Goal: Communication & Community: Ask a question

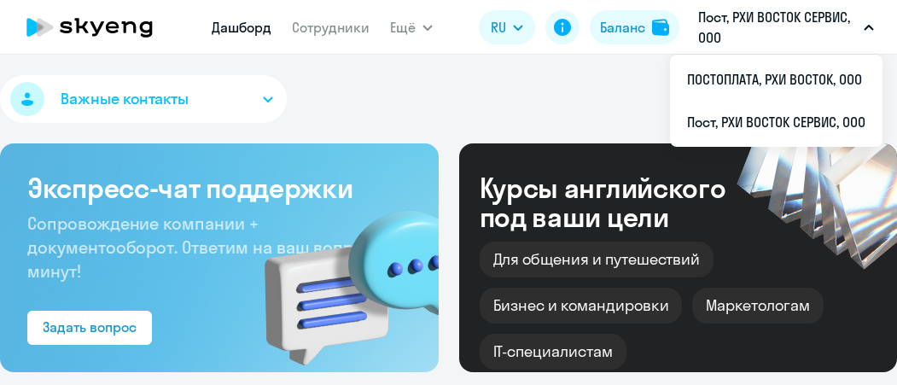
click at [868, 28] on icon "button" at bounding box center [869, 28] width 10 height 6
select select "30"
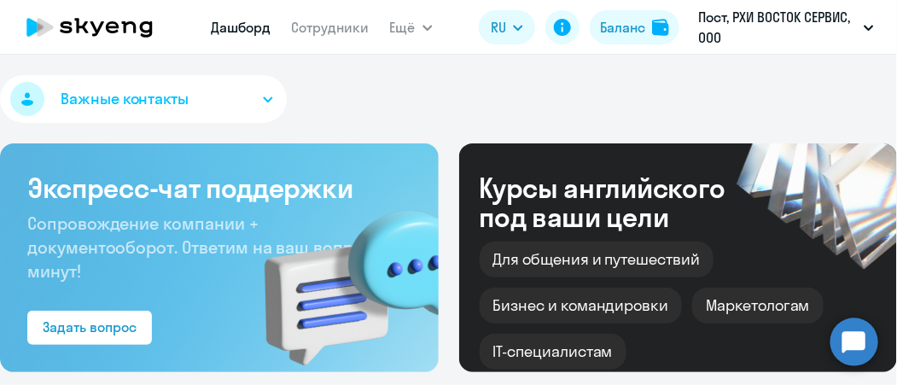
click at [867, 28] on icon "button" at bounding box center [869, 28] width 9 height 4
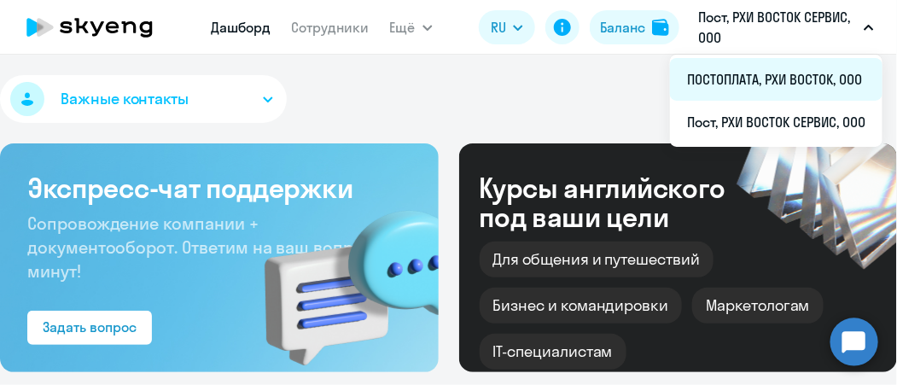
click at [820, 63] on li "ПОСТОПЛАТА, РХИ ВОСТОК, ООО" at bounding box center [776, 79] width 213 height 43
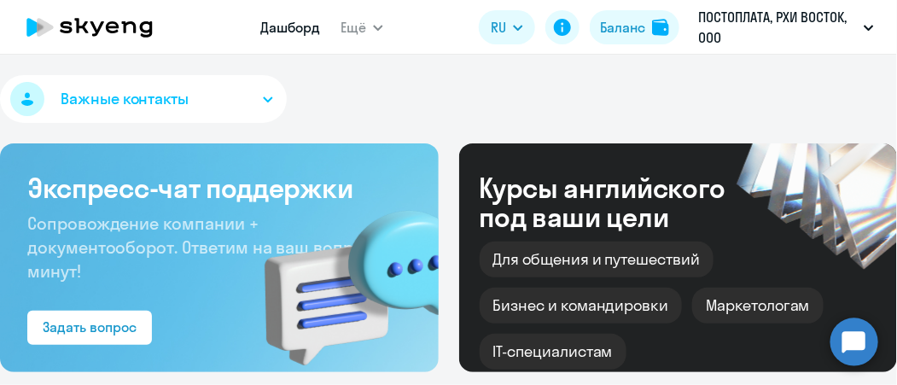
scroll to position [255, 0]
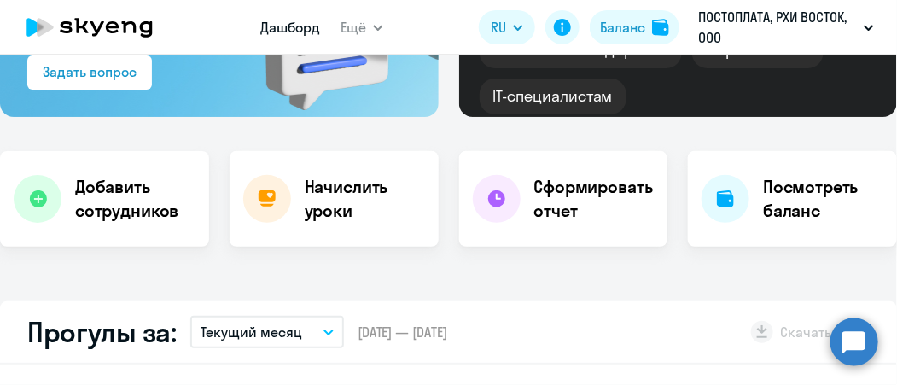
select select "30"
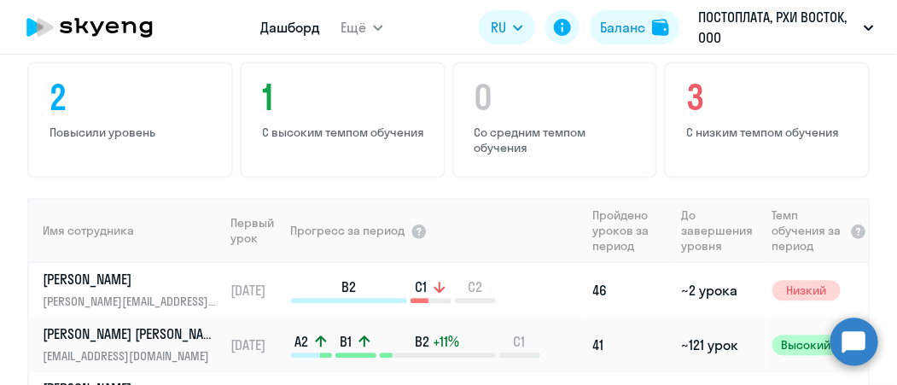
scroll to position [1228, 0]
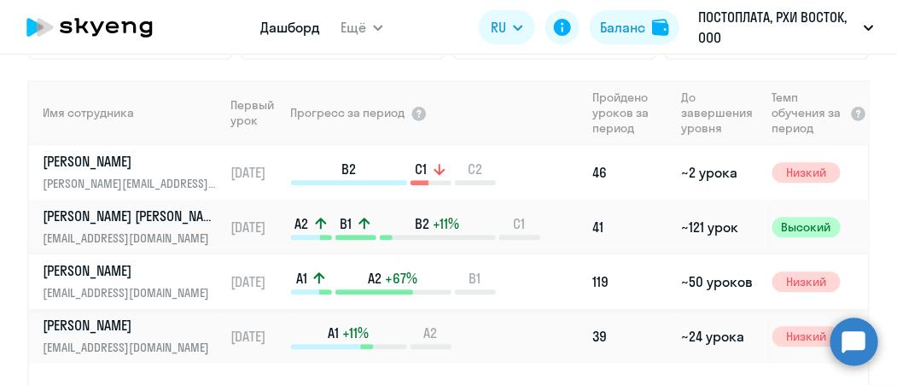
drag, startPoint x: 137, startPoint y: 271, endPoint x: 154, endPoint y: 267, distance: 16.6
click at [137, 271] on p "[PERSON_NAME]" at bounding box center [131, 270] width 176 height 19
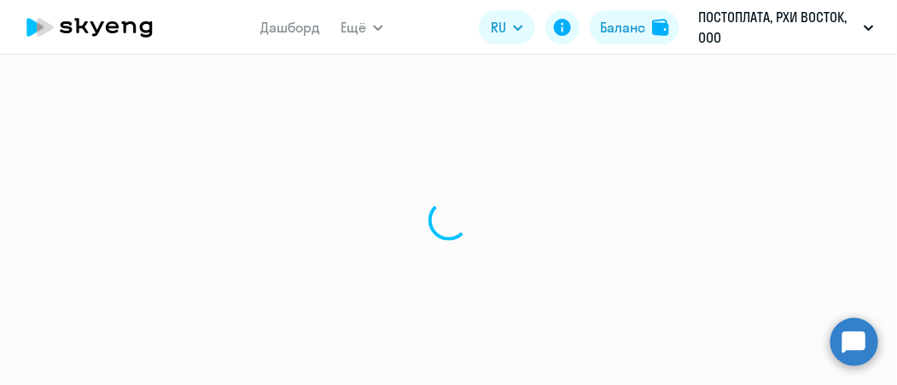
select select "english"
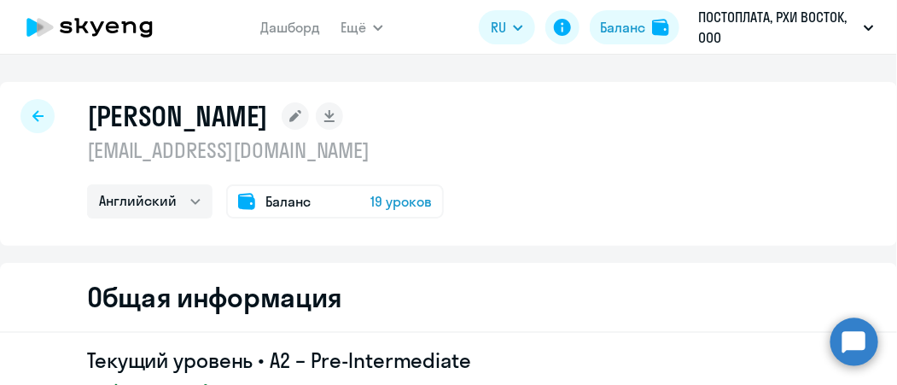
click at [293, 205] on span "Баланс" at bounding box center [287, 201] width 45 height 20
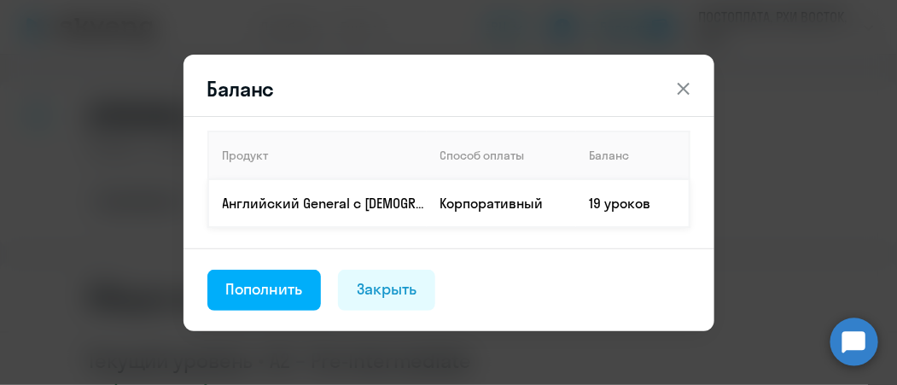
click at [607, 204] on td "19 уроков" at bounding box center [633, 203] width 114 height 48
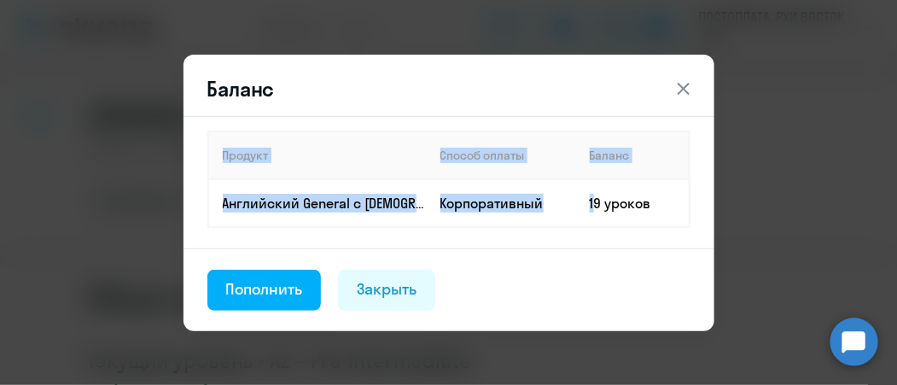
drag, startPoint x: 587, startPoint y: 204, endPoint x: 767, endPoint y: 204, distance: 180.1
click at [767, 204] on div "Баланс Продукт Способ оплаты Баланс Английский General с [DEMOGRAPHIC_DATA] пре…" at bounding box center [449, 192] width 826 height 293
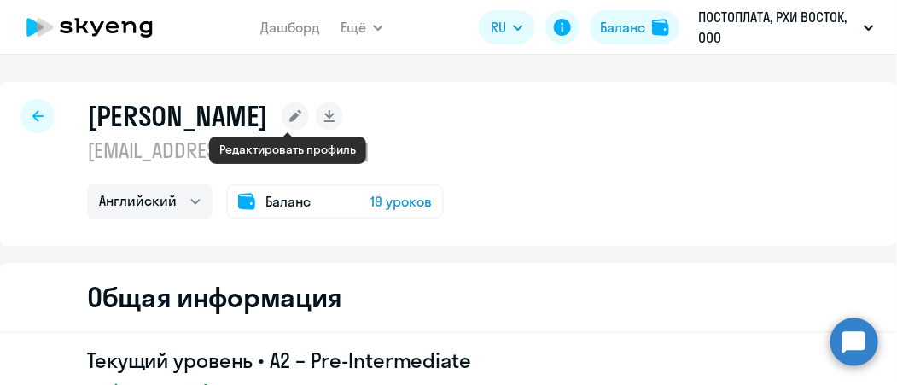
click at [284, 112] on rect at bounding box center [295, 115] width 27 height 27
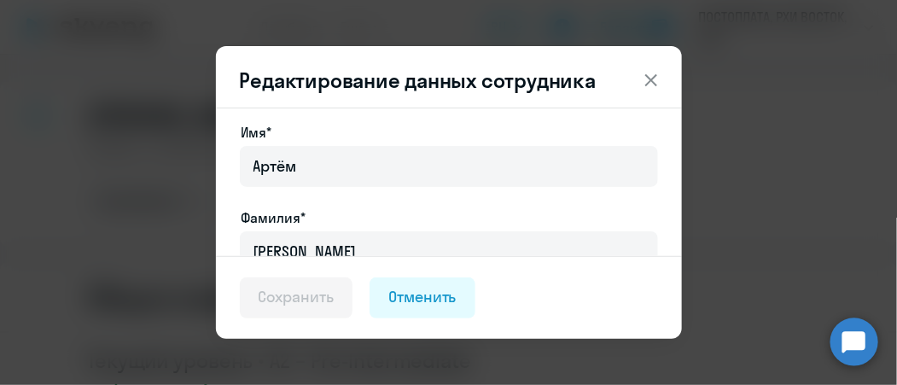
click at [656, 75] on icon at bounding box center [650, 80] width 12 height 12
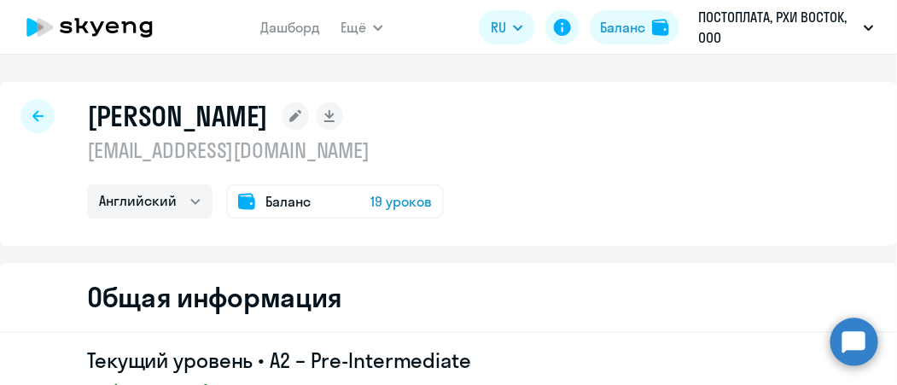
click at [394, 208] on span "19 уроков" at bounding box center [400, 201] width 61 height 20
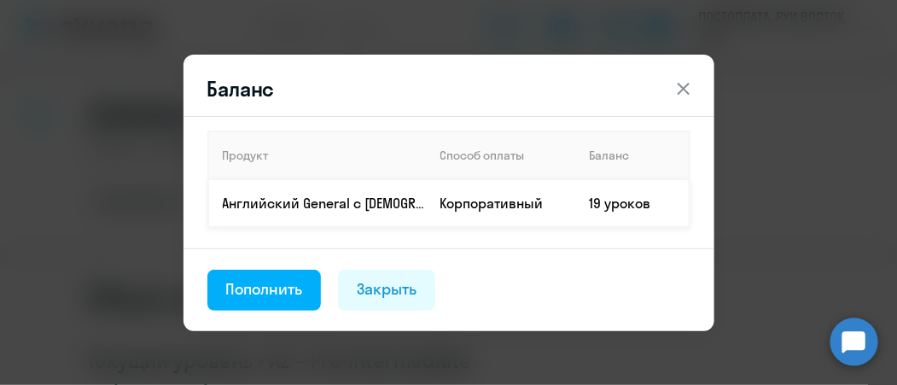
click at [610, 190] on td "19 уроков" at bounding box center [633, 203] width 114 height 48
drag, startPoint x: 583, startPoint y: 202, endPoint x: 631, endPoint y: 201, distance: 47.8
click at [631, 201] on td "19 уроков" at bounding box center [633, 203] width 114 height 48
drag, startPoint x: 631, startPoint y: 201, endPoint x: 591, endPoint y: 203, distance: 40.2
click at [591, 203] on td "19 уроков" at bounding box center [633, 203] width 114 height 48
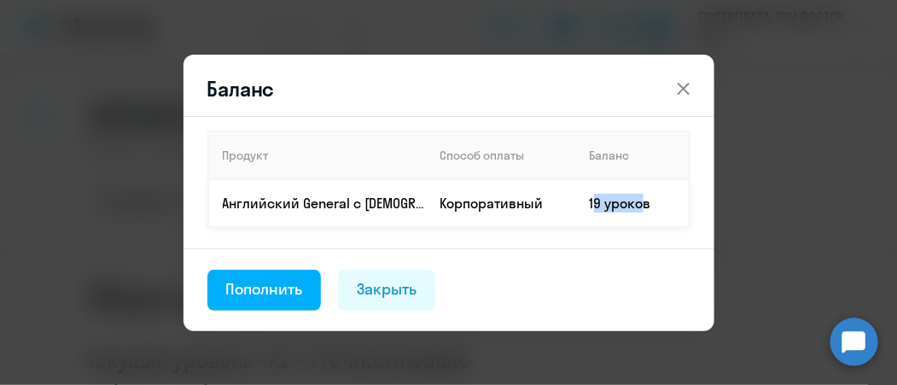
click at [624, 206] on td "19 уроков" at bounding box center [633, 203] width 114 height 48
drag, startPoint x: 669, startPoint y: 204, endPoint x: 525, endPoint y: 205, distance: 144.3
click at [525, 205] on tr "Английский General с [DEMOGRAPHIC_DATA] преподавателем Корпоративный 19 уроков" at bounding box center [448, 203] width 481 height 48
click at [599, 207] on td "19 уроков" at bounding box center [633, 203] width 114 height 48
drag, startPoint x: 586, startPoint y: 207, endPoint x: 679, endPoint y: 202, distance: 93.1
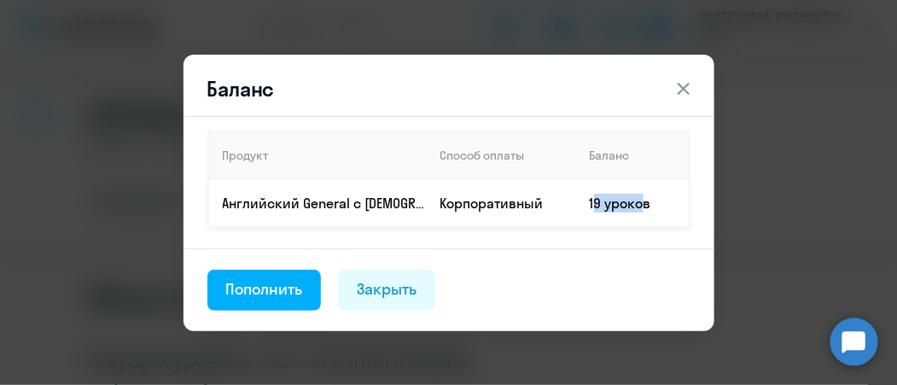
click at [679, 202] on td "19 уроков" at bounding box center [633, 203] width 114 height 48
drag, startPoint x: 399, startPoint y: 285, endPoint x: 409, endPoint y: 283, distance: 9.7
click at [400, 285] on div "Закрыть" at bounding box center [387, 289] width 60 height 22
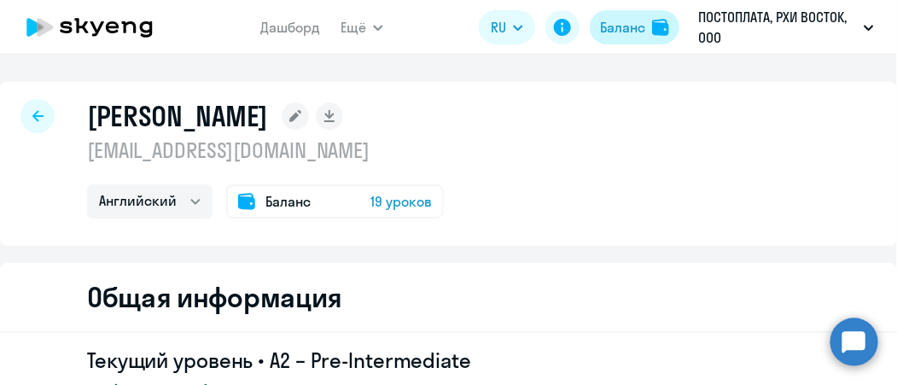
click at [662, 26] on img at bounding box center [660, 27] width 17 height 17
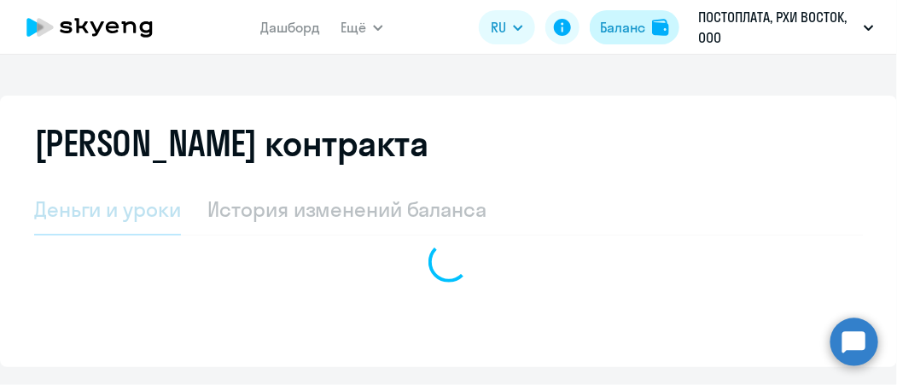
select select "english_adult_not_native_speaker"
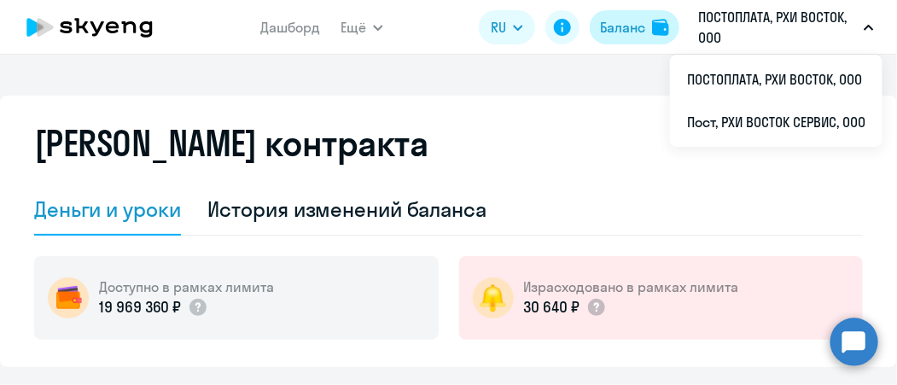
click at [659, 32] on img at bounding box center [660, 27] width 17 height 17
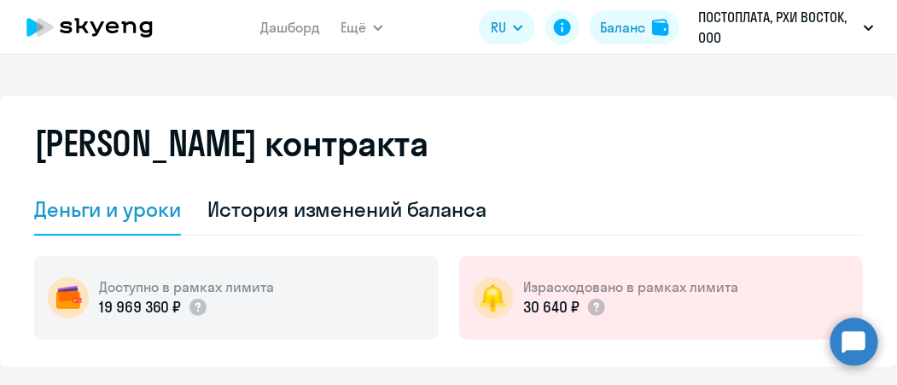
drag, startPoint x: 656, startPoint y: 32, endPoint x: 733, endPoint y: 150, distance: 140.6
click at [733, 150] on div "[PERSON_NAME] контракта" at bounding box center [448, 153] width 829 height 61
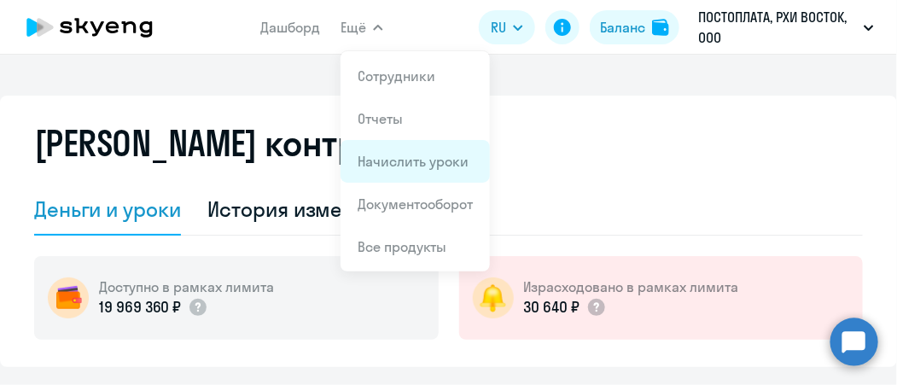
click at [440, 167] on link "Начислить уроки" at bounding box center [413, 161] width 111 height 17
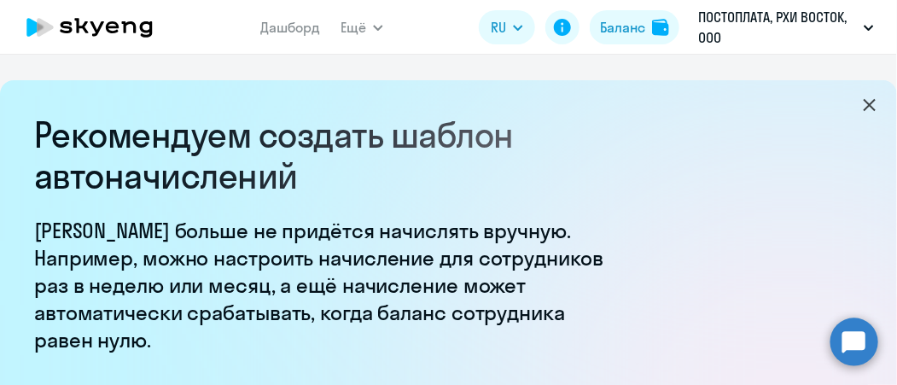
select select "10"
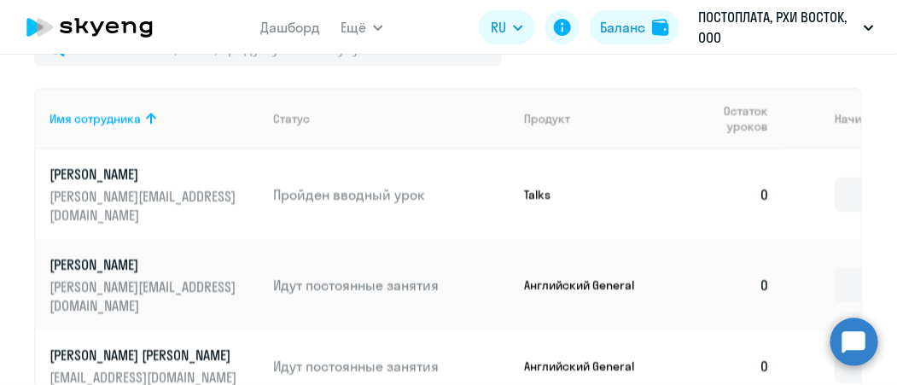
scroll to position [938, 0]
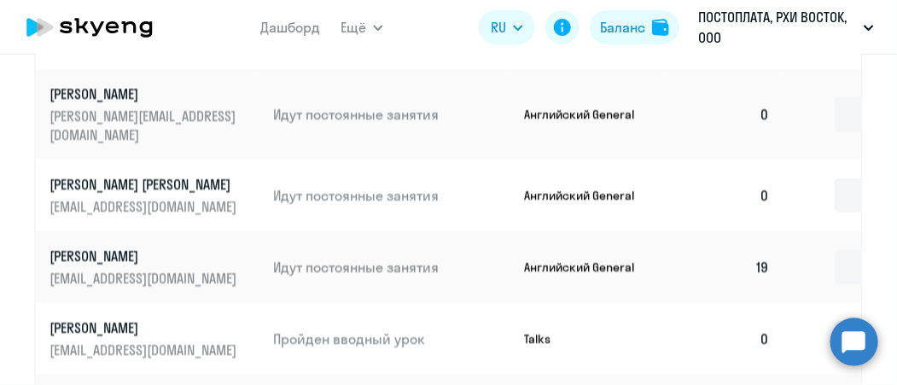
click at [759, 231] on td "19" at bounding box center [726, 267] width 114 height 72
click at [285, 231] on td "Идут постоянные занятия" at bounding box center [385, 267] width 251 height 72
drag, startPoint x: 733, startPoint y: 225, endPoint x: 758, endPoint y: 222, distance: 24.9
click at [733, 231] on td "19" at bounding box center [726, 267] width 114 height 72
drag, startPoint x: 748, startPoint y: 227, endPoint x: 784, endPoint y: 227, distance: 36.7
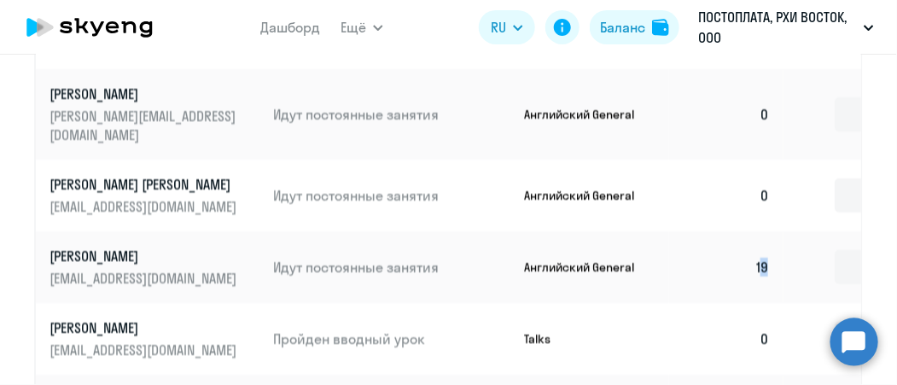
click at [784, 231] on tr "[PERSON_NAME] [EMAIL_ADDRESS][DOMAIN_NAME] Идут постоянные занятия Английский G…" at bounding box center [493, 267] width 915 height 72
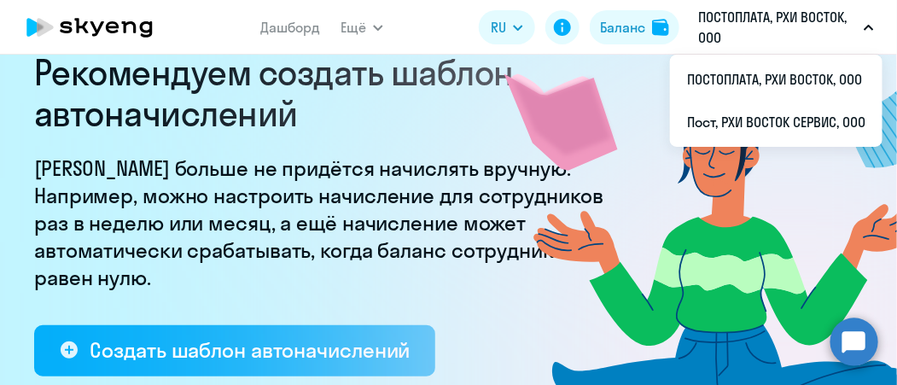
scroll to position [85, 0]
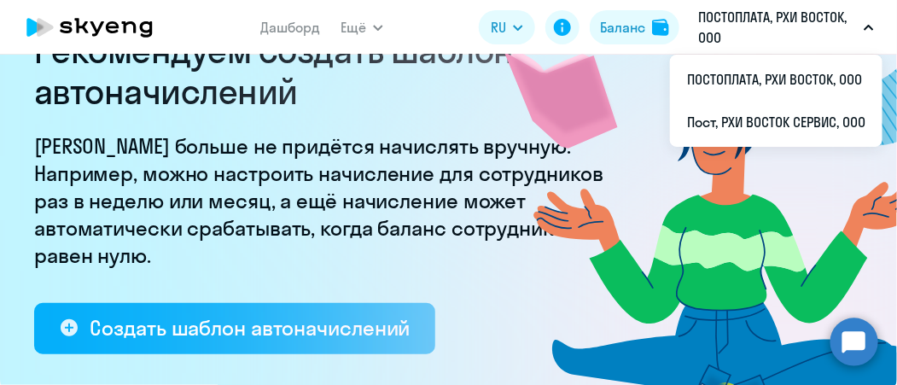
click at [846, 341] on circle at bounding box center [855, 342] width 48 height 48
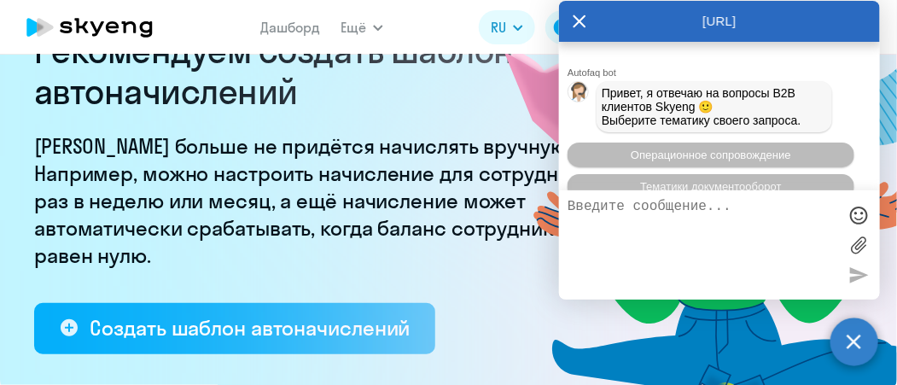
scroll to position [39, 0]
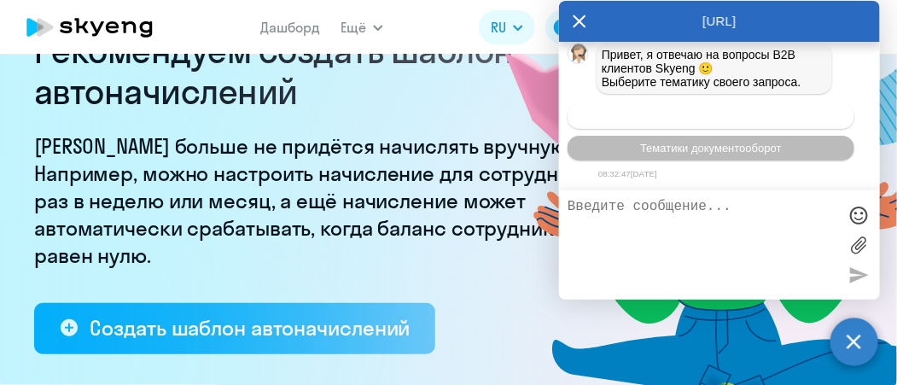
click at [767, 127] on button "Операционное сопровождение" at bounding box center [711, 116] width 287 height 25
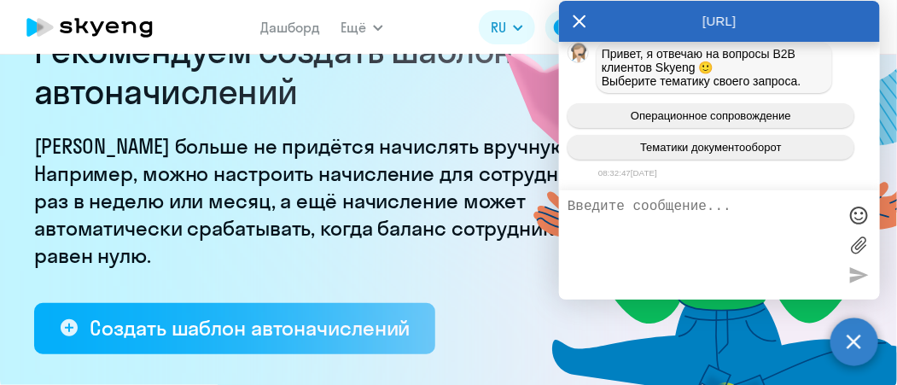
scroll to position [91, 0]
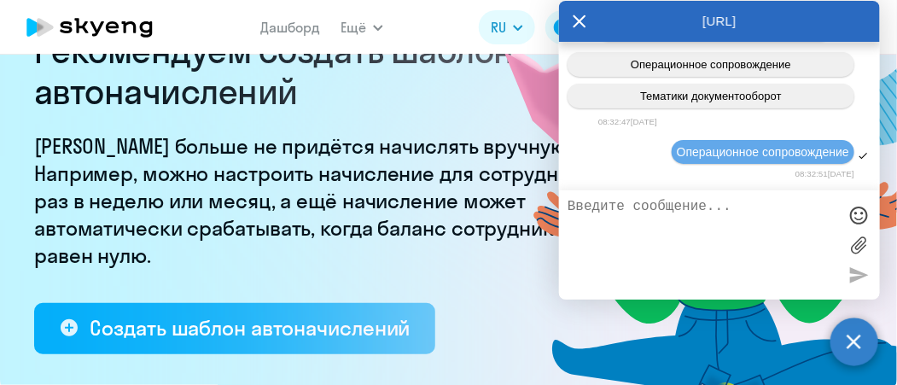
click at [666, 209] on textarea at bounding box center [703, 245] width 270 height 92
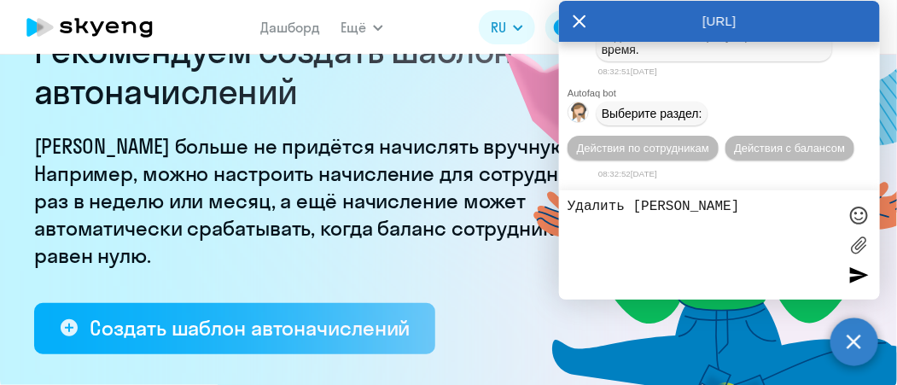
type textarea "Удалить баланс"
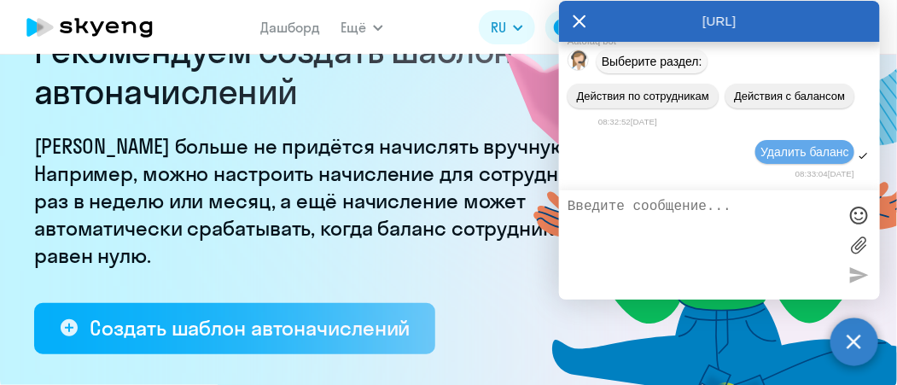
click at [577, 20] on icon at bounding box center [580, 21] width 14 height 41
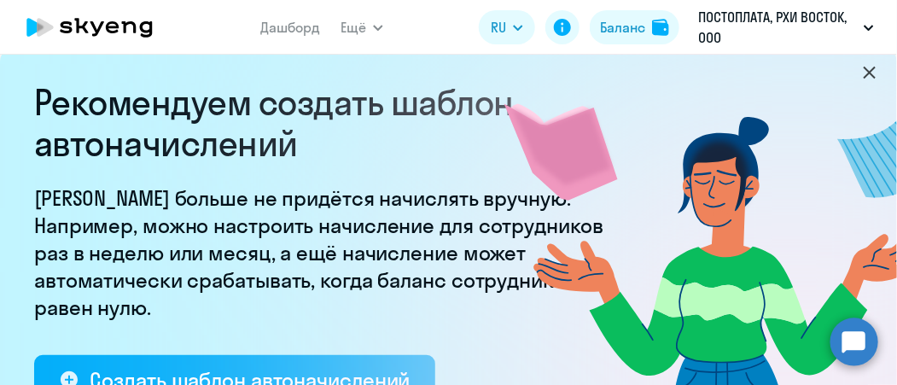
scroll to position [0, 0]
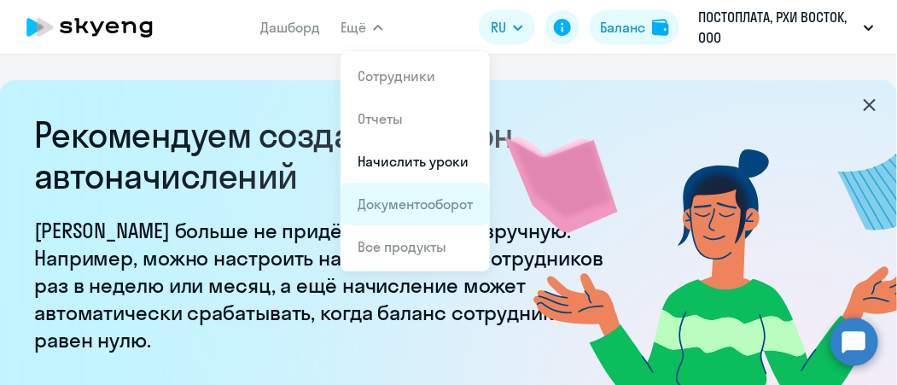
click at [458, 207] on link "Документооборот" at bounding box center [415, 203] width 115 height 17
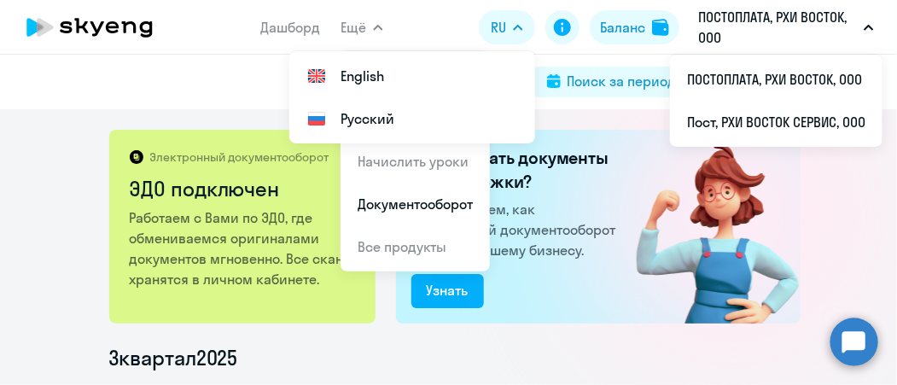
click at [808, 18] on p "ПОСТОПЛАТА, РХИ ВОСТОК, ООО" at bounding box center [777, 27] width 159 height 41
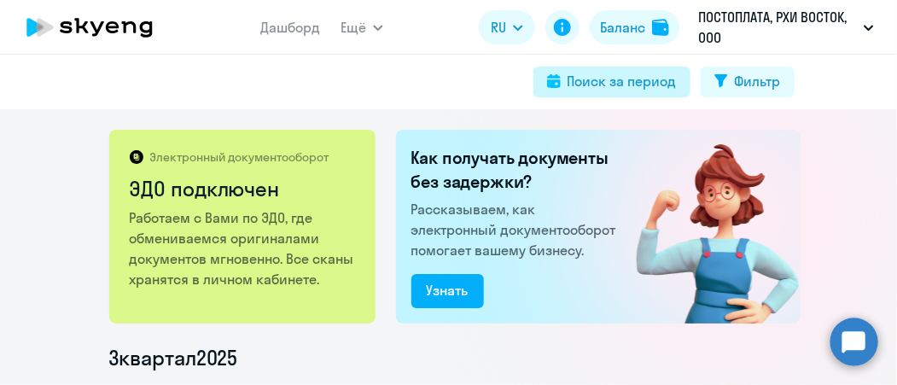
click at [649, 79] on div "Поиск за период" at bounding box center [622, 81] width 109 height 20
select select "all"
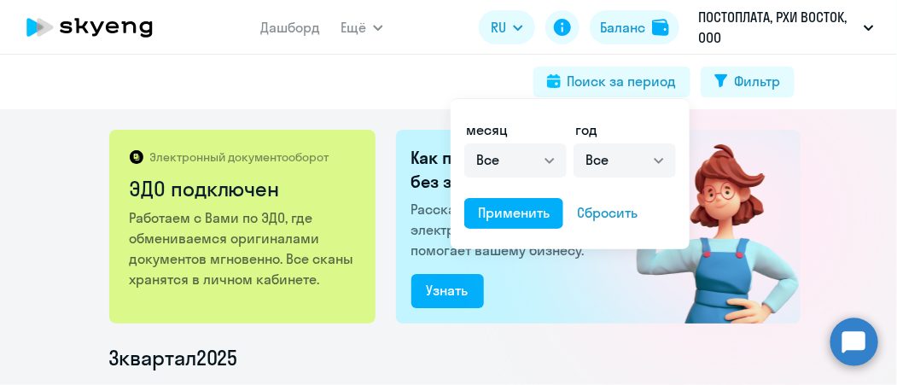
click at [416, 271] on div at bounding box center [448, 192] width 897 height 385
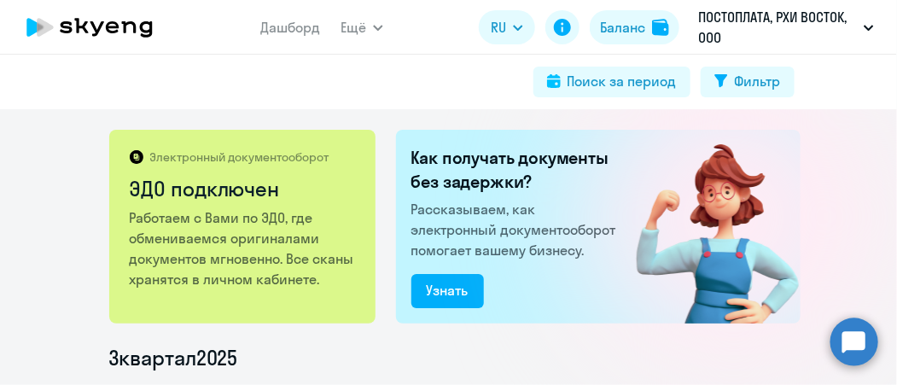
drag, startPoint x: 875, startPoint y: 132, endPoint x: 875, endPoint y: 108, distance: 23.9
click at [875, 109] on div "Электронный документооборот ЭДО подключен Работаем с Вами по ЭДО, где обменивае…" at bounding box center [448, 247] width 897 height 276
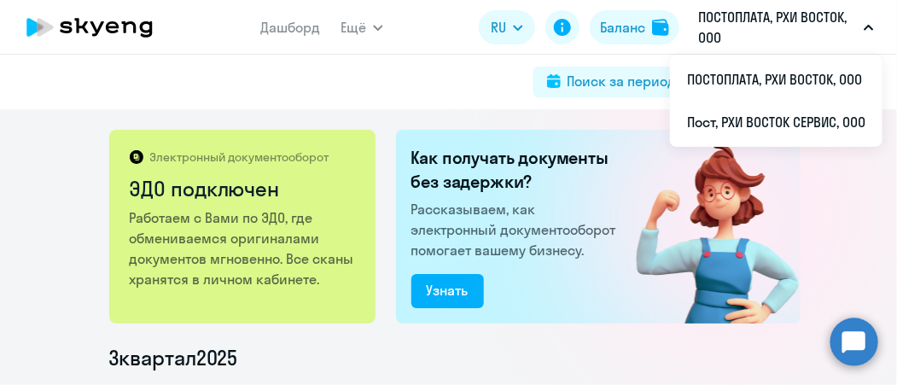
click at [873, 21] on button "ПОСТОПЛАТА, РХИ ВОСТОК, ООО" at bounding box center [786, 27] width 193 height 41
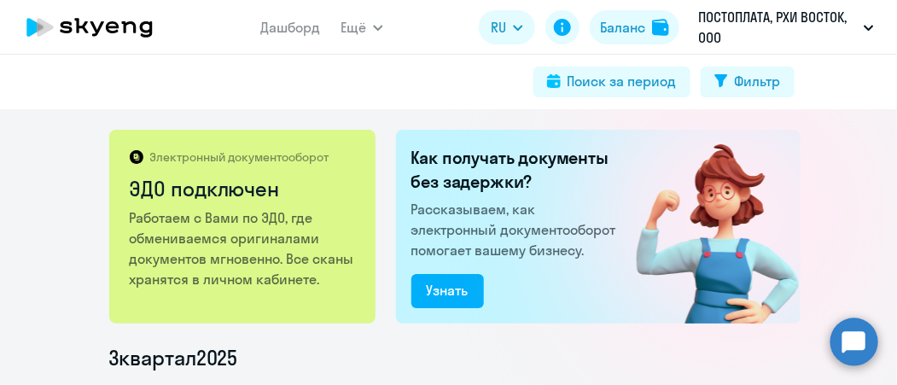
click at [100, 37] on icon at bounding box center [90, 27] width 150 height 43
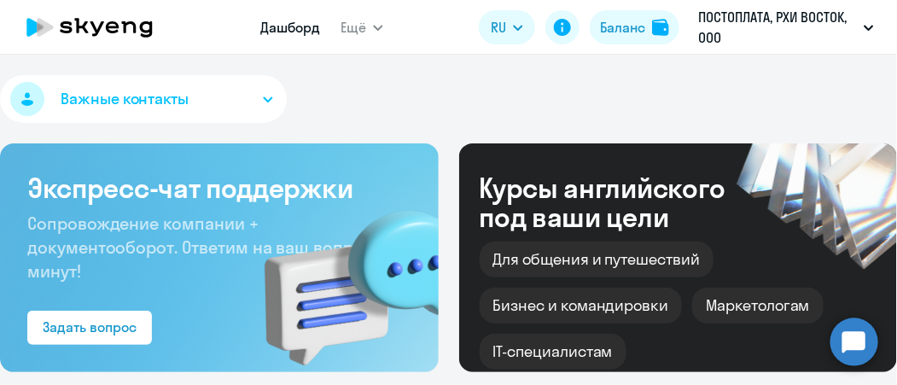
select select "30"
click at [117, 318] on div "Задать вопрос" at bounding box center [90, 327] width 94 height 20
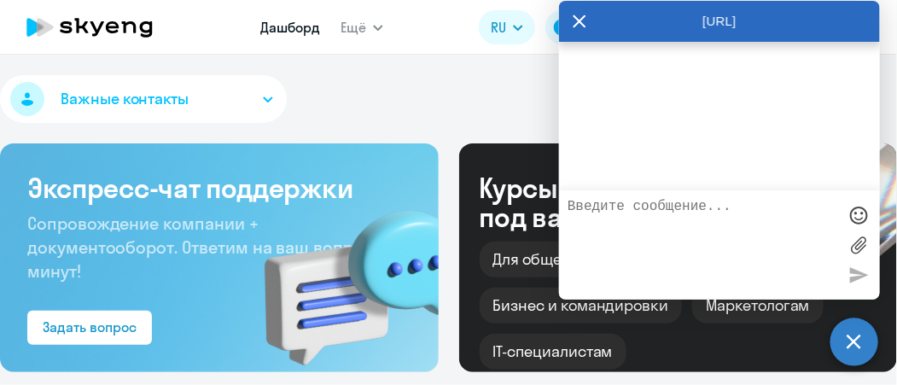
scroll to position [387, 0]
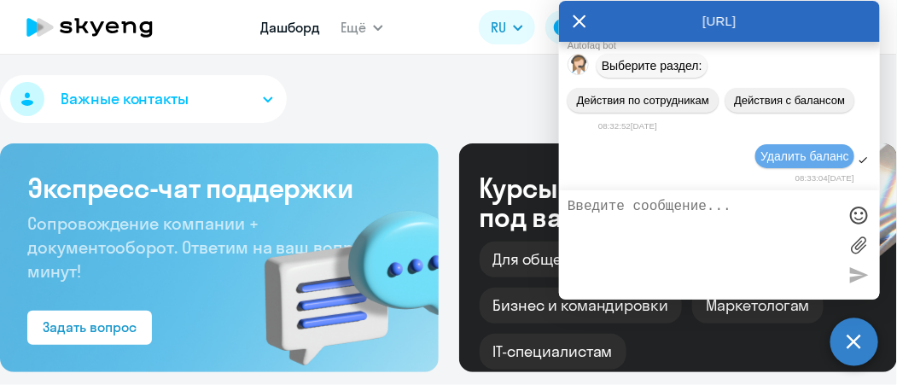
click at [615, 207] on textarea at bounding box center [703, 245] width 270 height 92
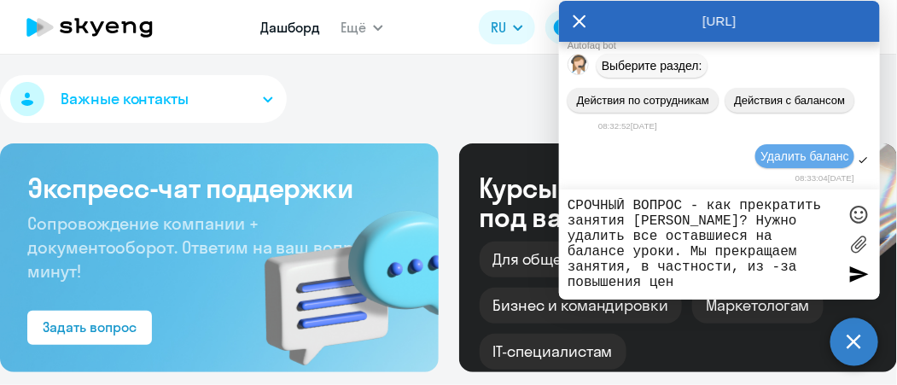
drag, startPoint x: 677, startPoint y: 289, endPoint x: 511, endPoint y: 192, distance: 192.1
click at [511, 192] on body "Дашборд Ещё Сотрудники Отчеты Начислить уроки Документооборот Все продукты Дашб…" at bounding box center [448, 192] width 897 height 385
type textarea "СРОЧНЫЙ ВОПРОС - как прекратить занятия [PERSON_NAME]? Нужно удалить все оставш…"
click at [857, 271] on div at bounding box center [859, 275] width 26 height 26
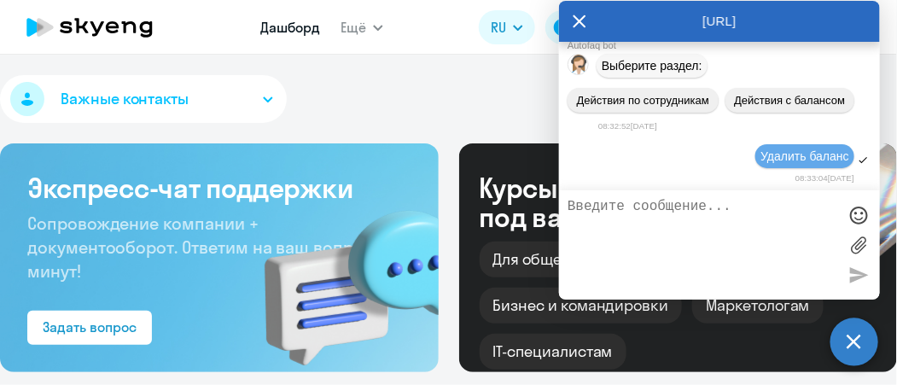
scroll to position [500, 0]
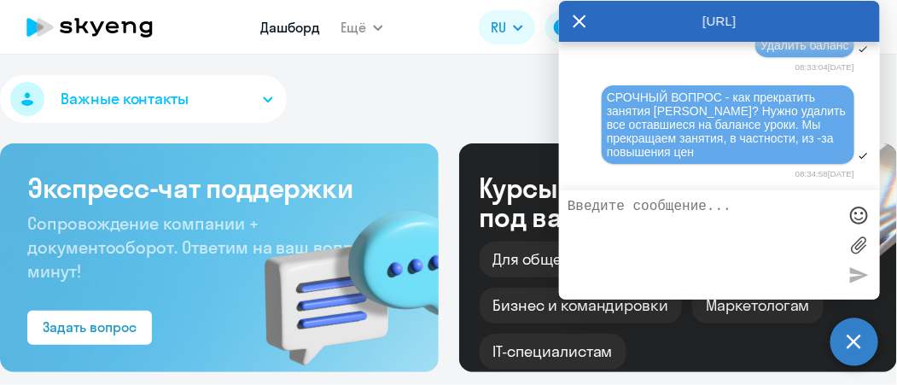
click at [427, 110] on div "Важные контакты" at bounding box center [448, 102] width 897 height 55
